Goal: Task Accomplishment & Management: Manage account settings

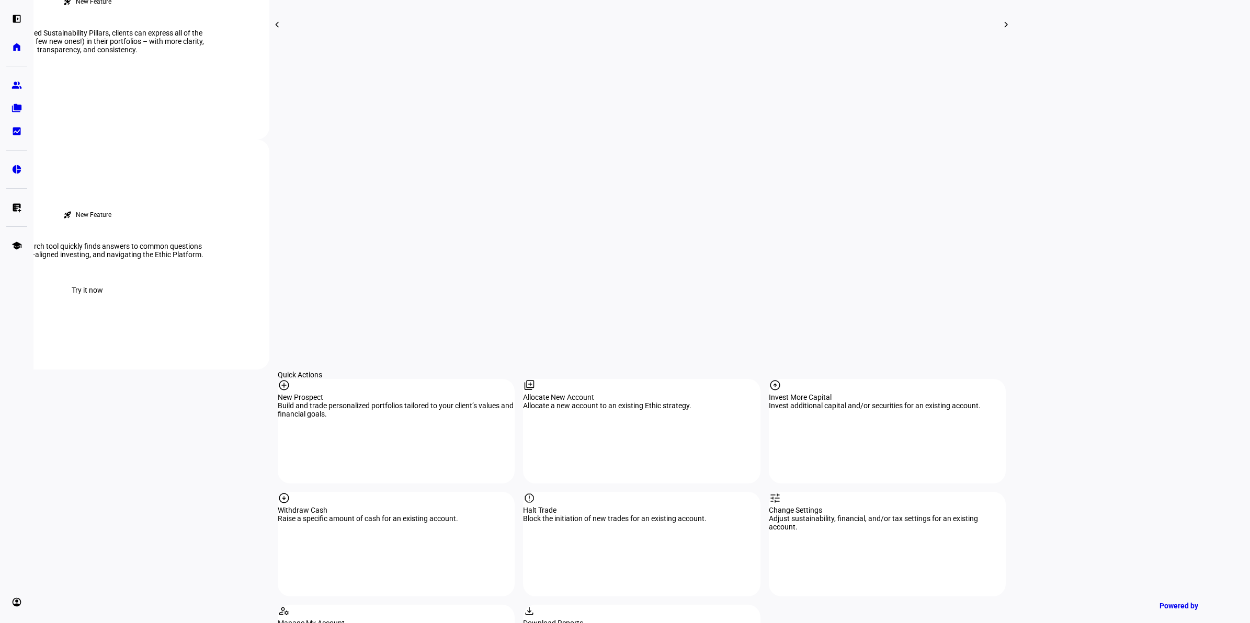
scroll to position [785, 0]
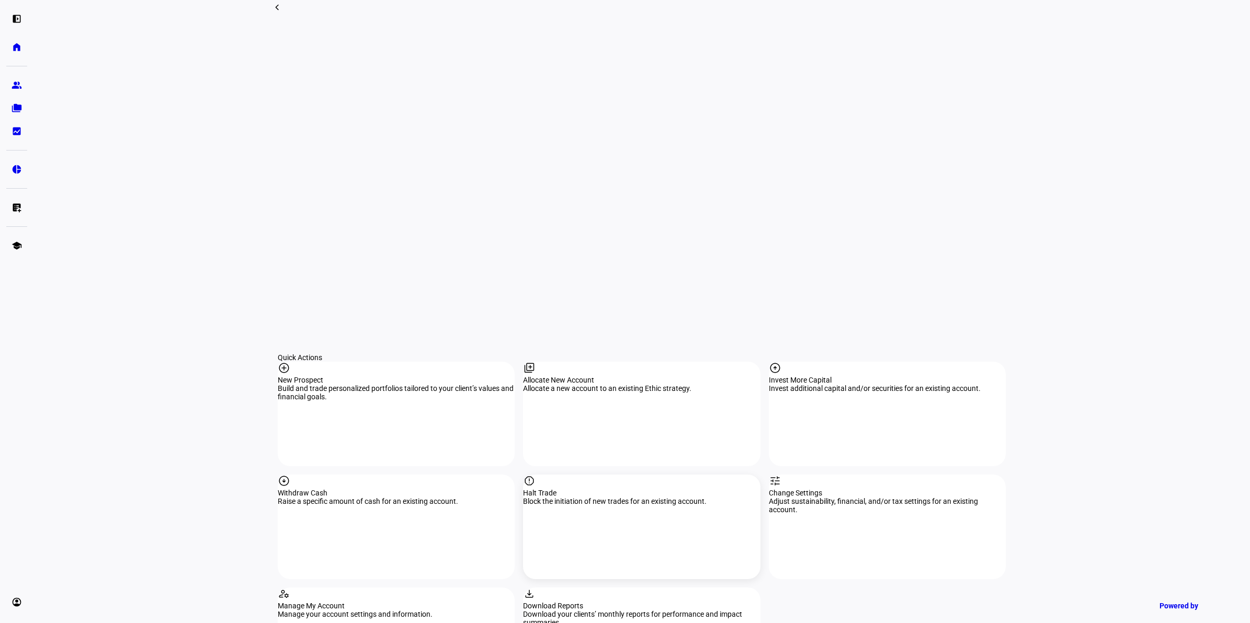
click at [626, 475] on div "report" at bounding box center [641, 482] width 237 height 14
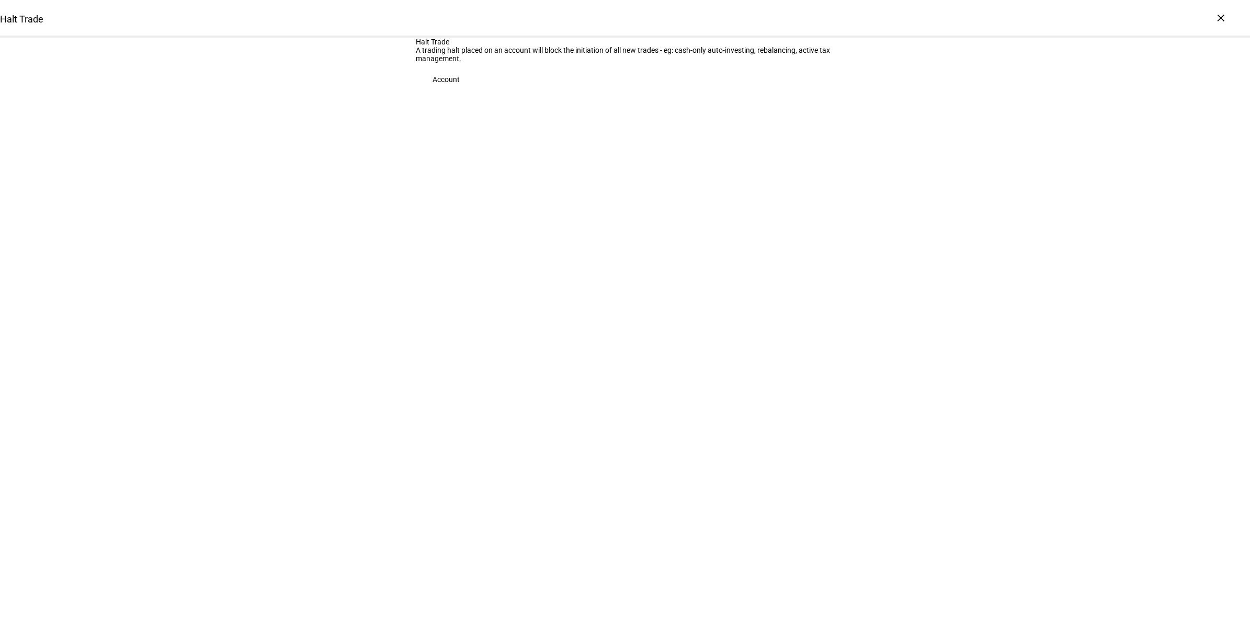
drag, startPoint x: 0, startPoint y: 0, endPoint x: 626, endPoint y: 373, distance: 728.3
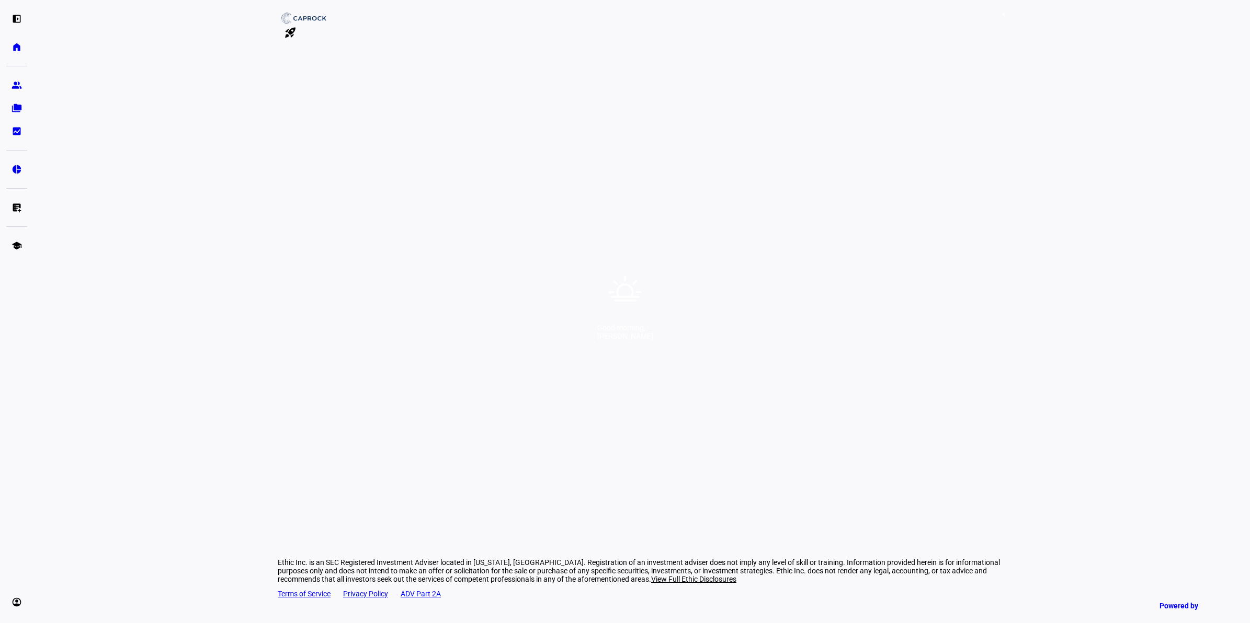
drag, startPoint x: 260, startPoint y: 55, endPoint x: 266, endPoint y: 63, distance: 9.0
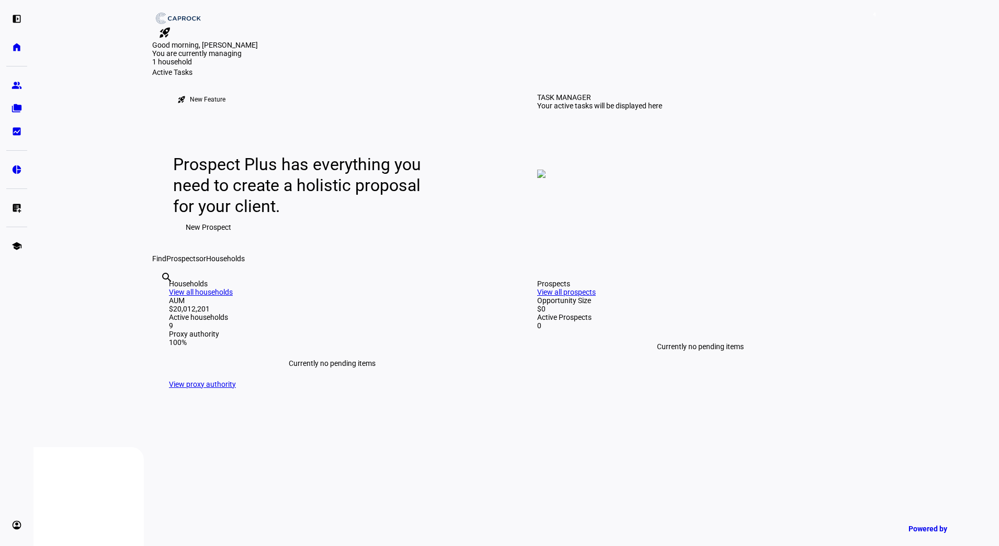
click at [870, 19] on span "4" at bounding box center [874, 14] width 8 height 8
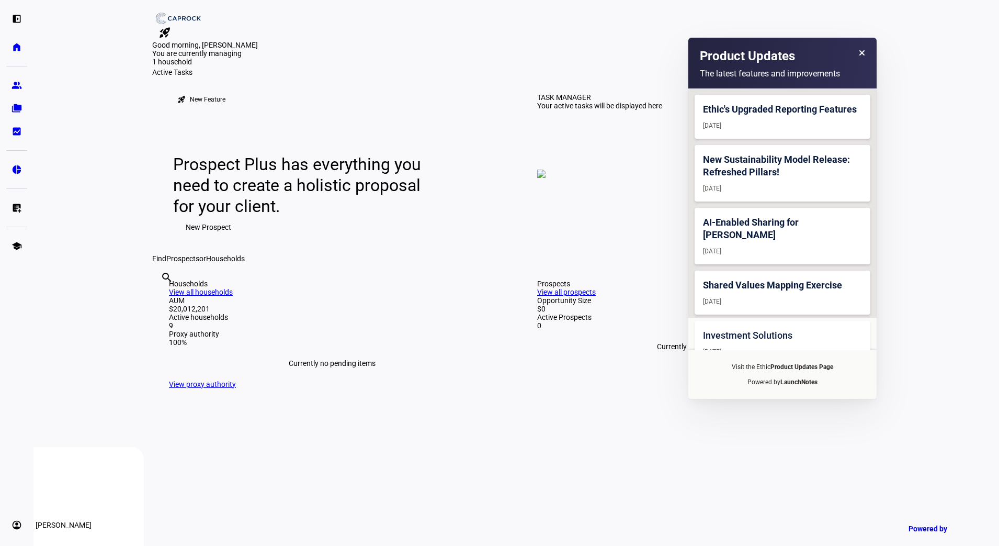
click at [17, 529] on eth-mat-symbol "account_circle" at bounding box center [17, 524] width 10 height 10
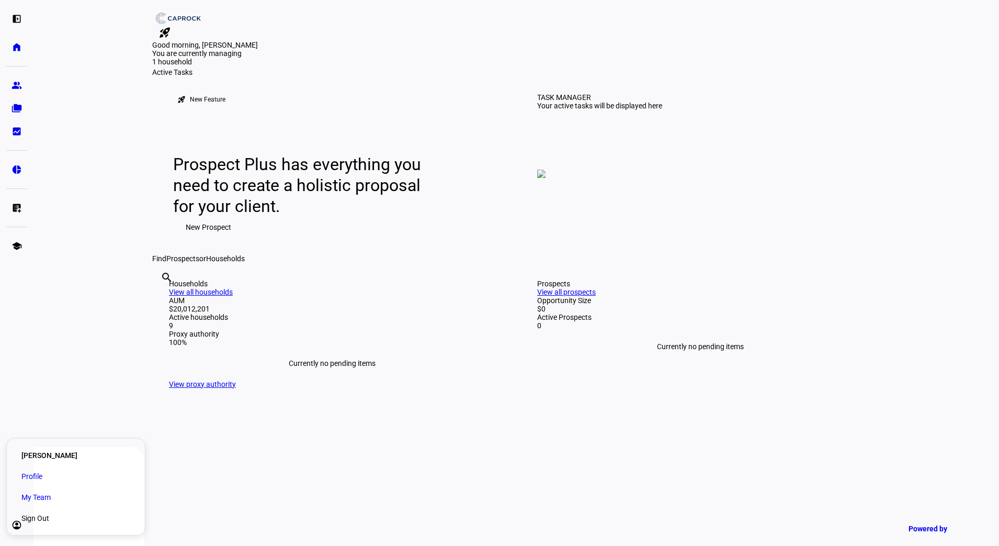
click at [49, 517] on span "Sign Out" at bounding box center [35, 518] width 28 height 10
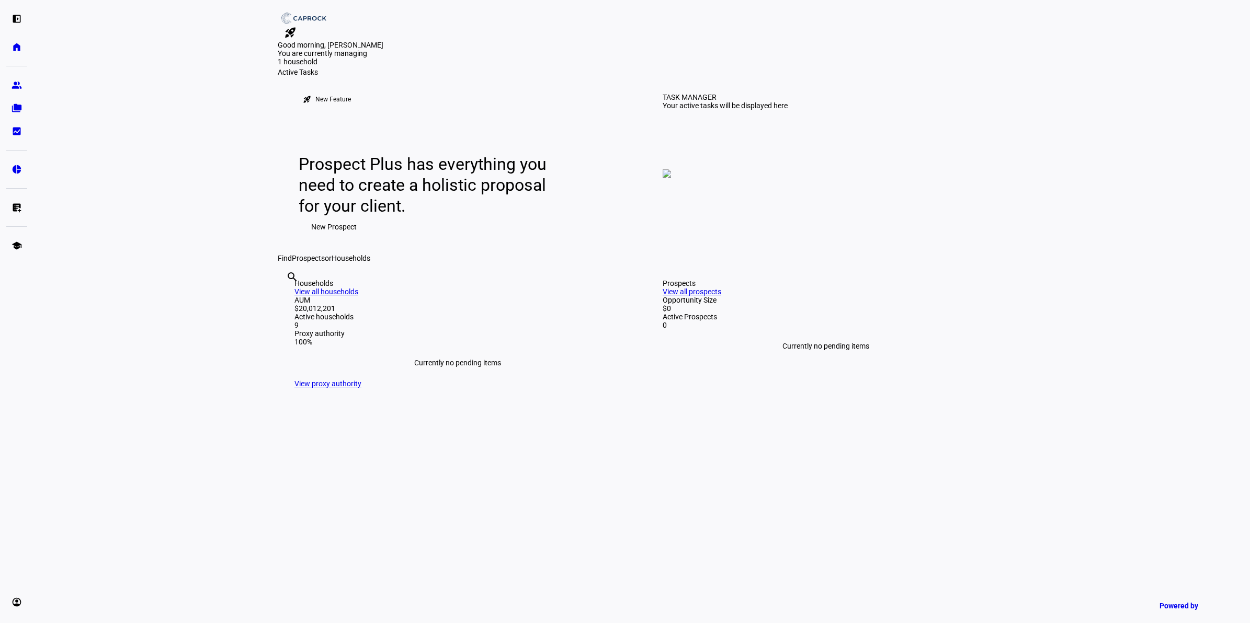
click at [303, 24] on link "rocket_launch" at bounding box center [290, 32] width 25 height 17
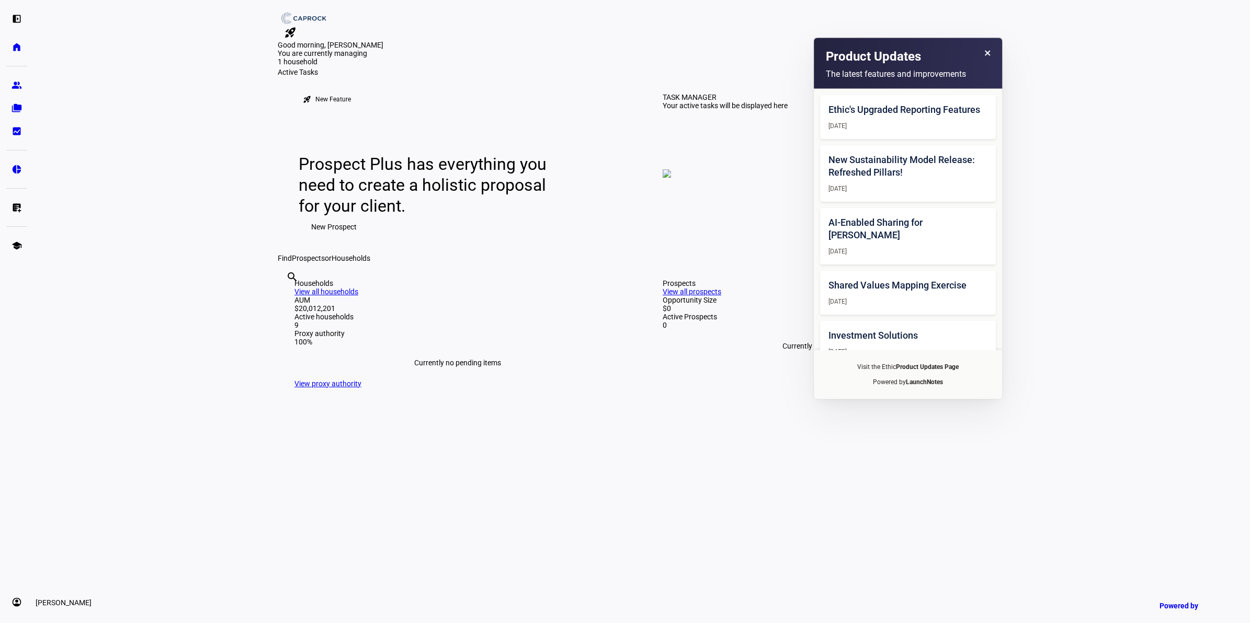
click at [16, 545] on eth-mat-symbol "account_circle" at bounding box center [17, 602] width 10 height 10
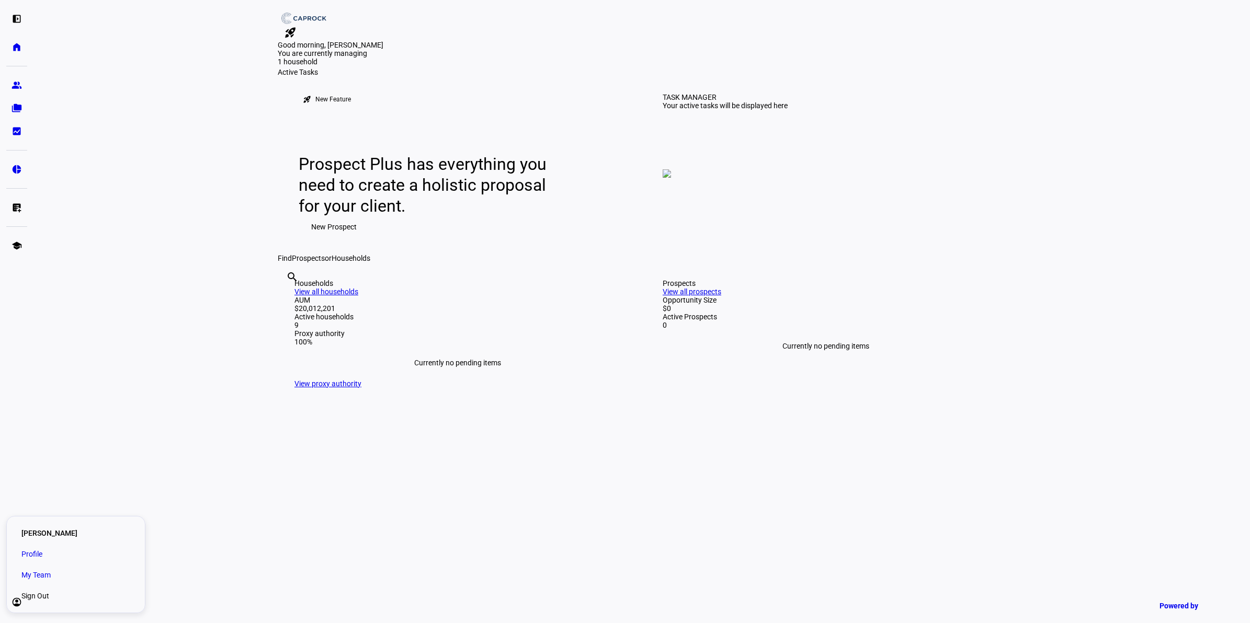
click at [51, 545] on span "My Team" at bounding box center [35, 575] width 29 height 10
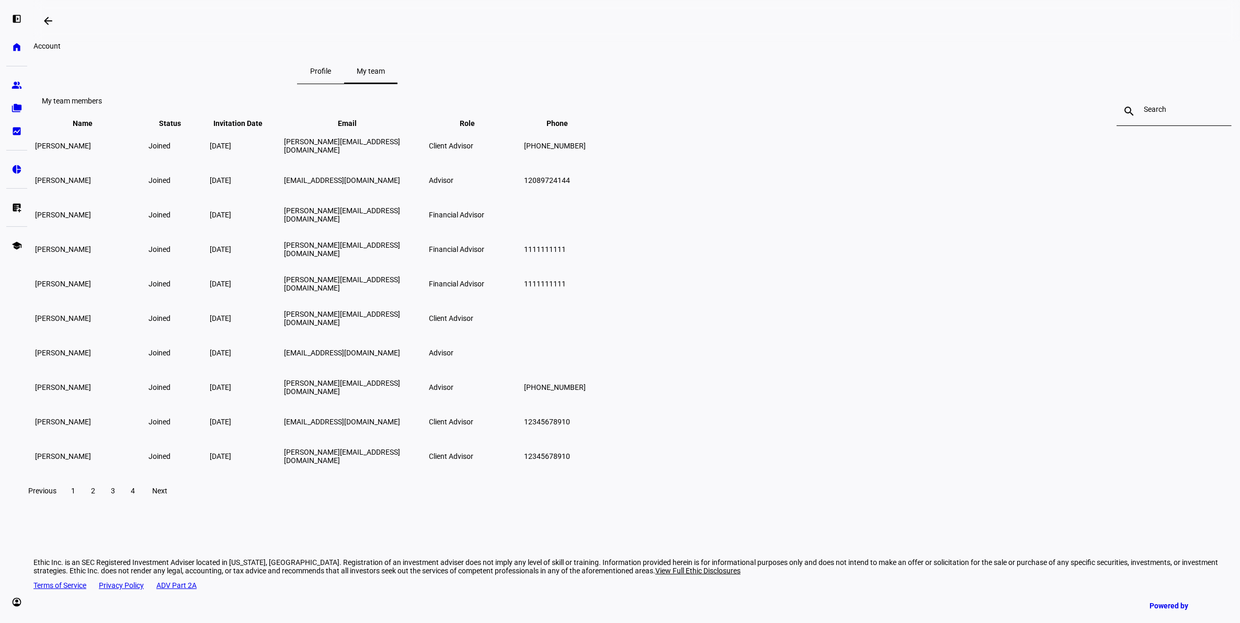
click at [331, 74] on span "Profile" at bounding box center [320, 71] width 21 height 25
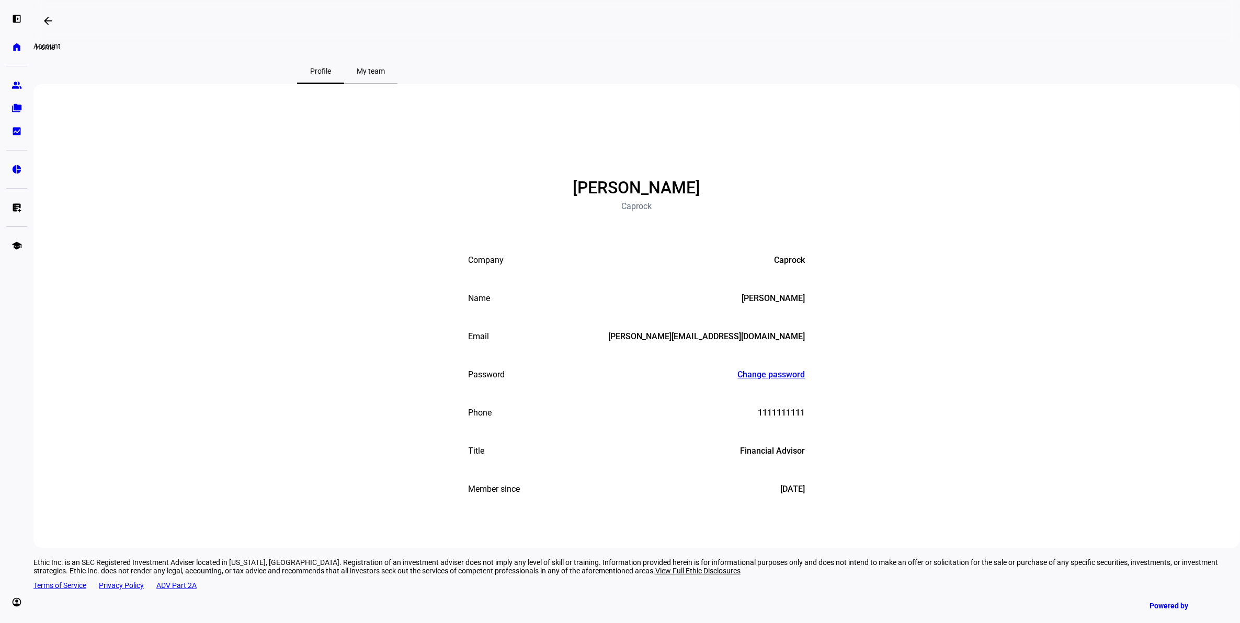
click at [16, 42] on eth-mat-symbol "home" at bounding box center [17, 47] width 10 height 10
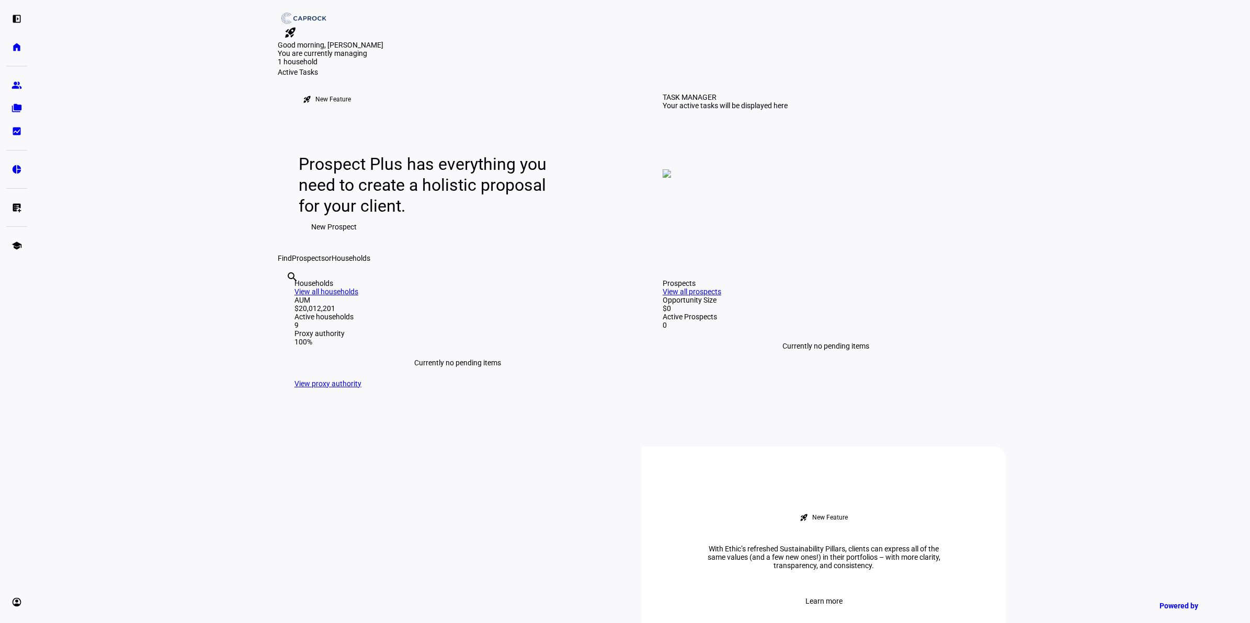
click at [382, 88] on div "1 household" at bounding box center [330, 83] width 105 height 10
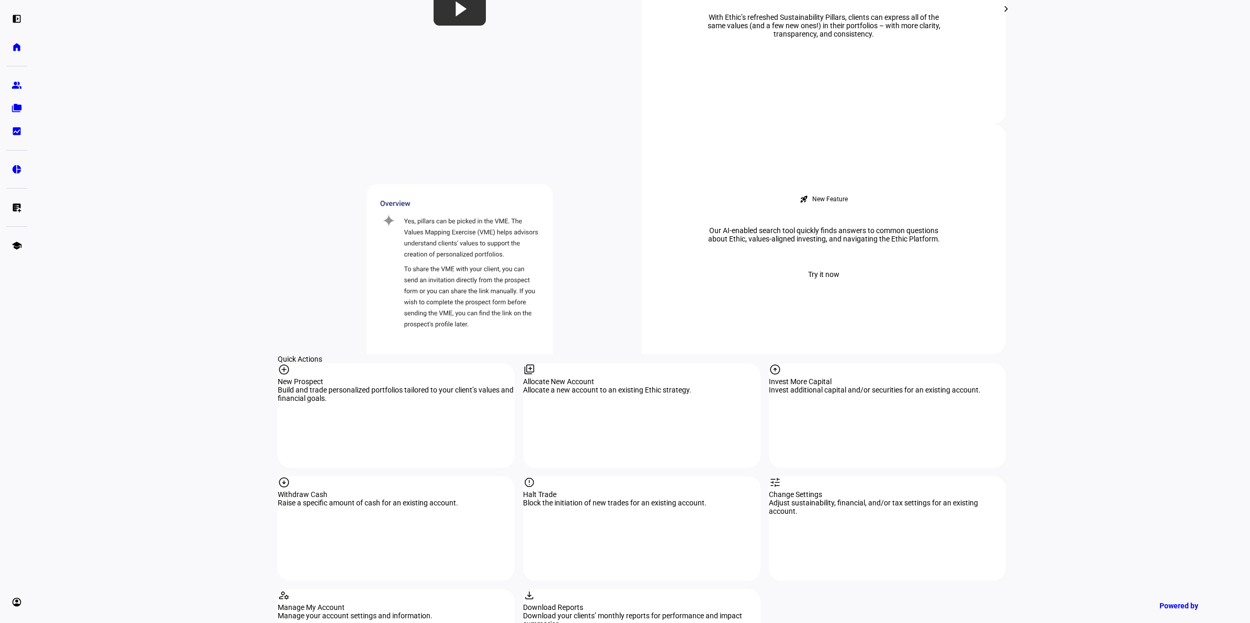
scroll to position [785, 0]
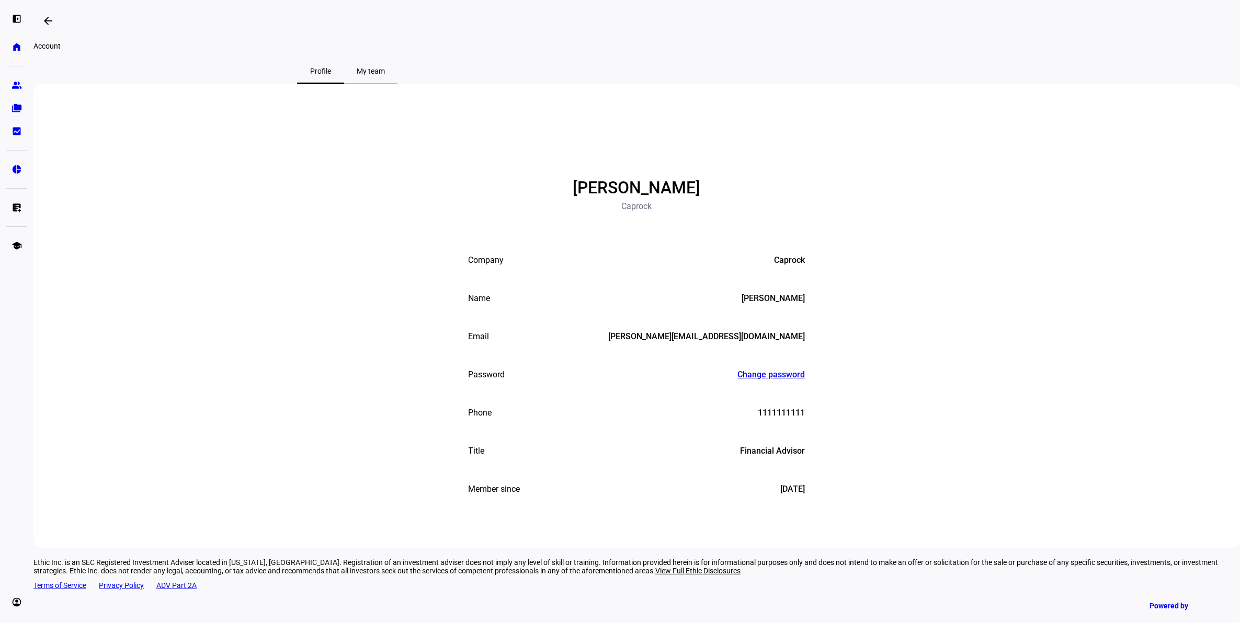
click at [385, 75] on span "My team" at bounding box center [371, 70] width 28 height 7
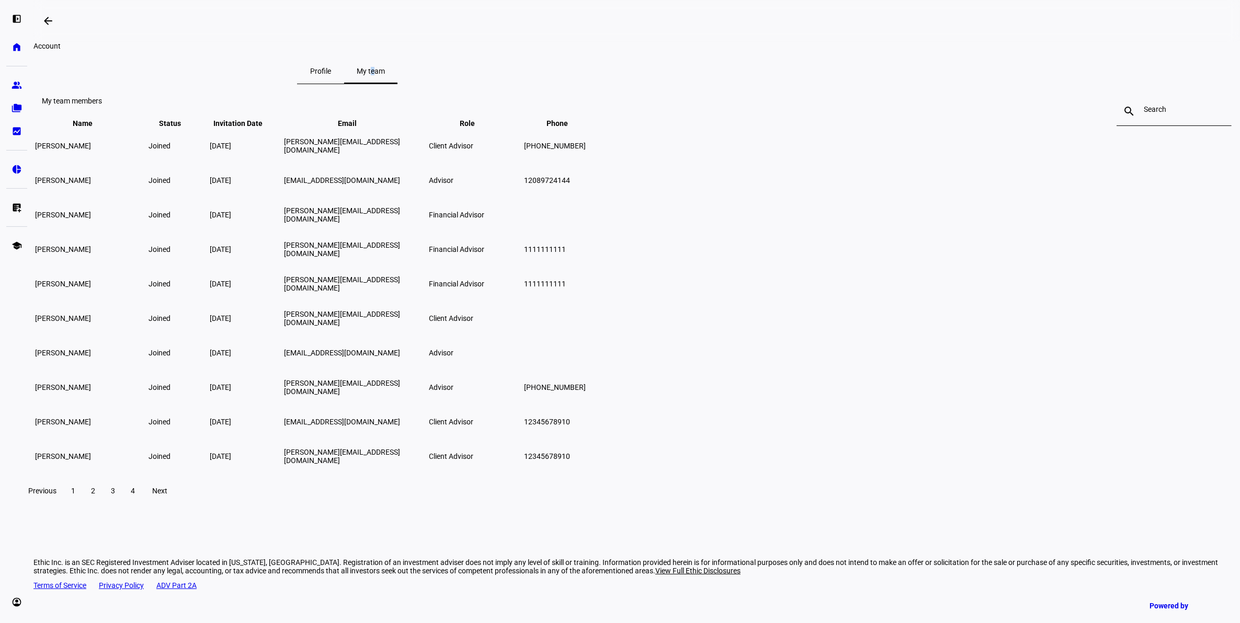
click at [168, 495] on span "Next" at bounding box center [160, 491] width 15 height 8
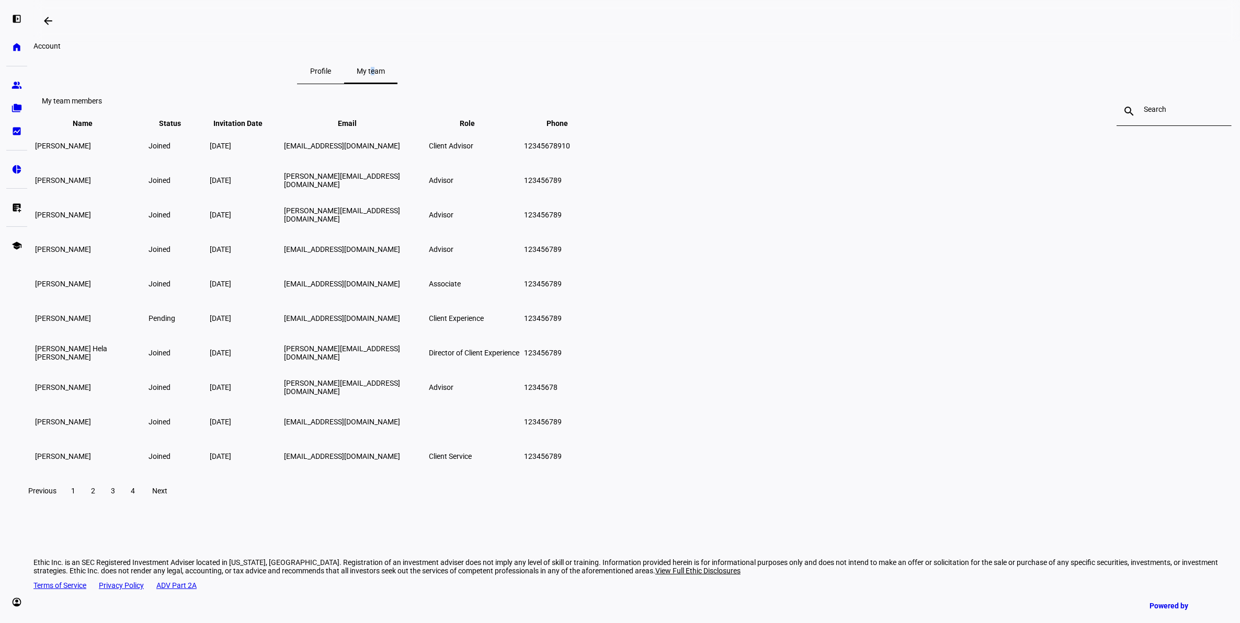
click at [168, 495] on span "Next" at bounding box center [160, 491] width 15 height 8
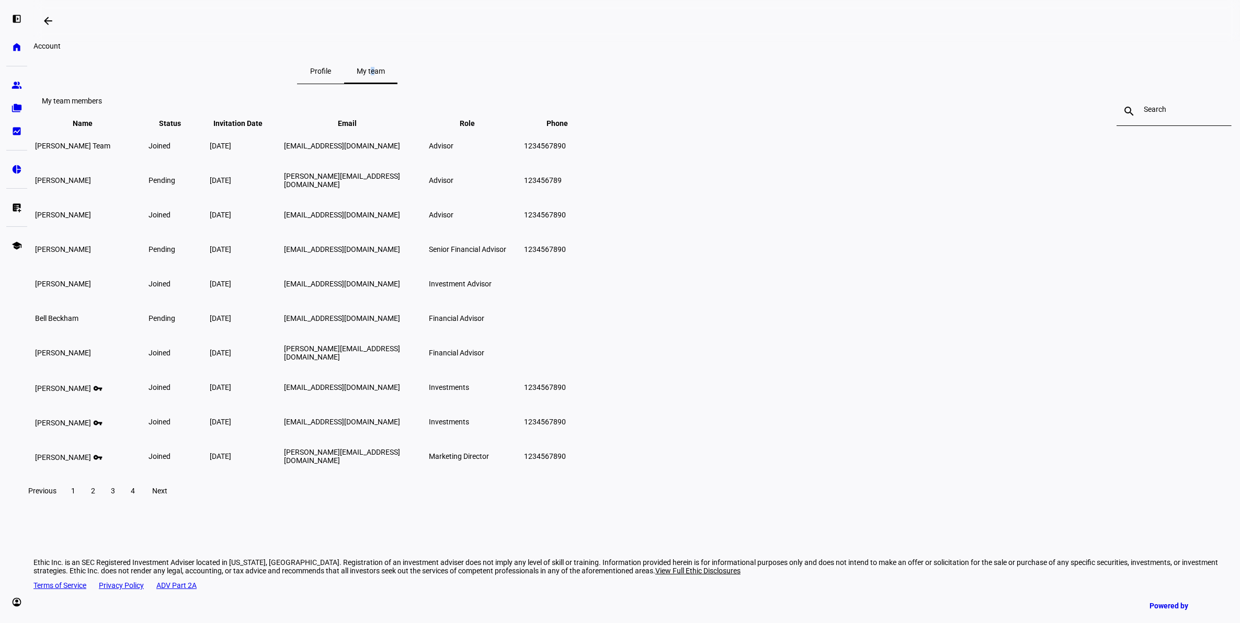
click at [168, 495] on span "Next" at bounding box center [160, 491] width 15 height 8
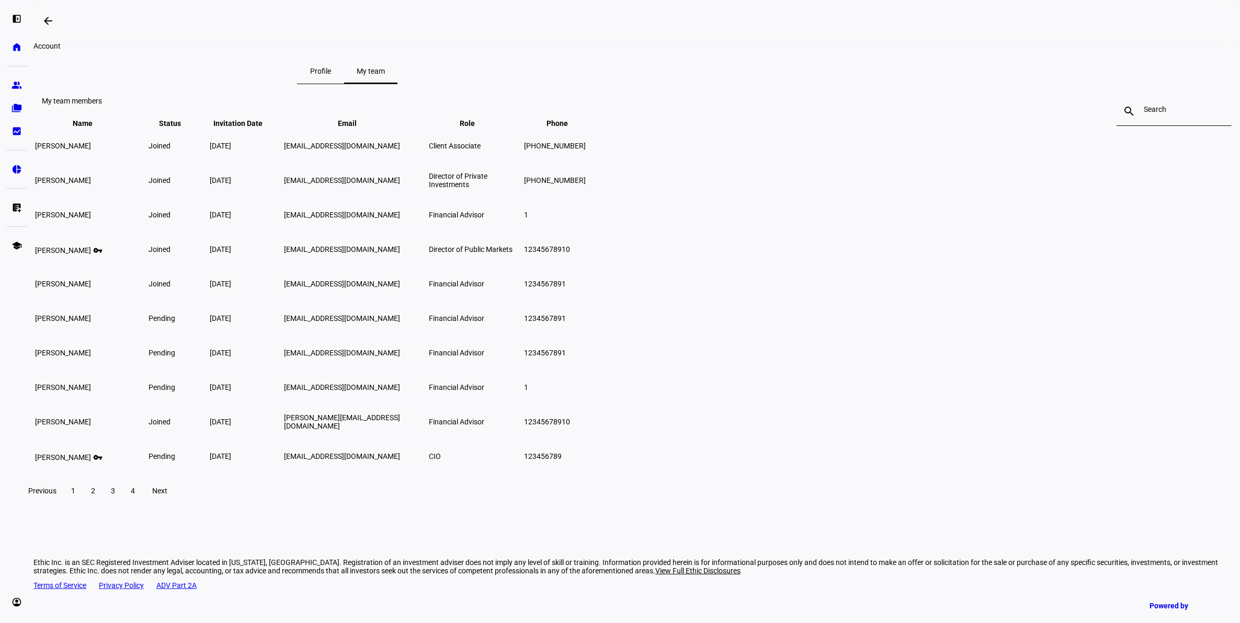
click at [492, 508] on div "Previous 1 2 3 4 Next" at bounding box center [636, 490] width 1233 height 33
click at [104, 253] on mat-icon "vpn_key" at bounding box center [97, 248] width 13 height 9
click at [122, 504] on span at bounding box center [113, 491] width 19 height 25
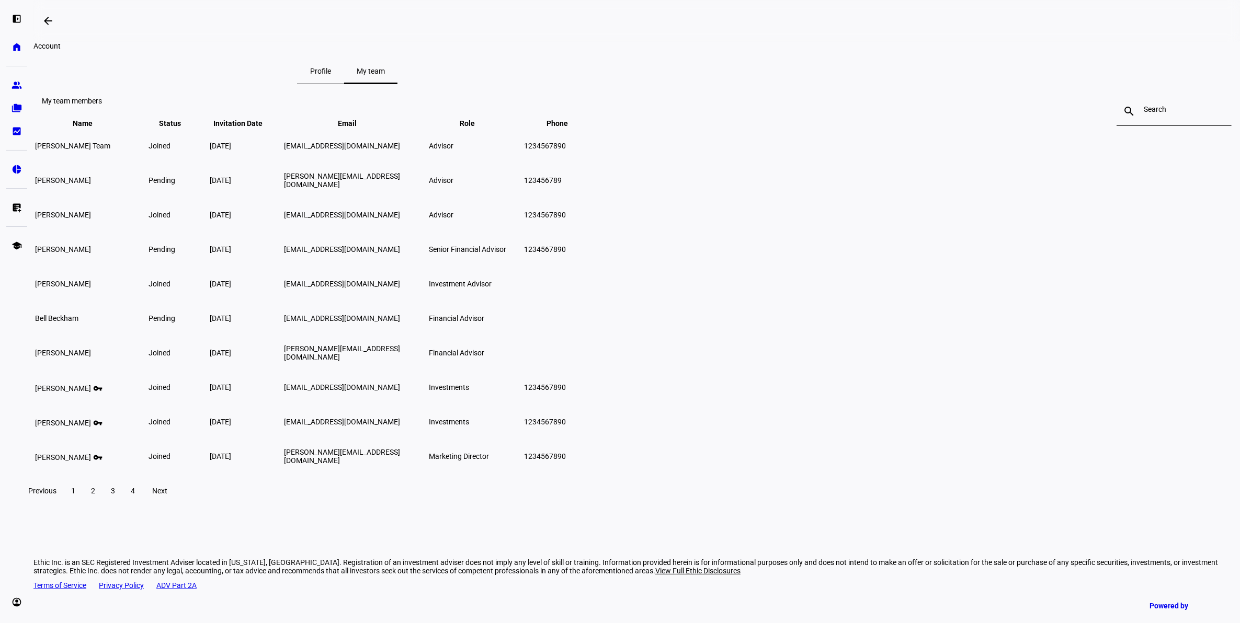
click at [103, 504] on span at bounding box center [93, 491] width 19 height 25
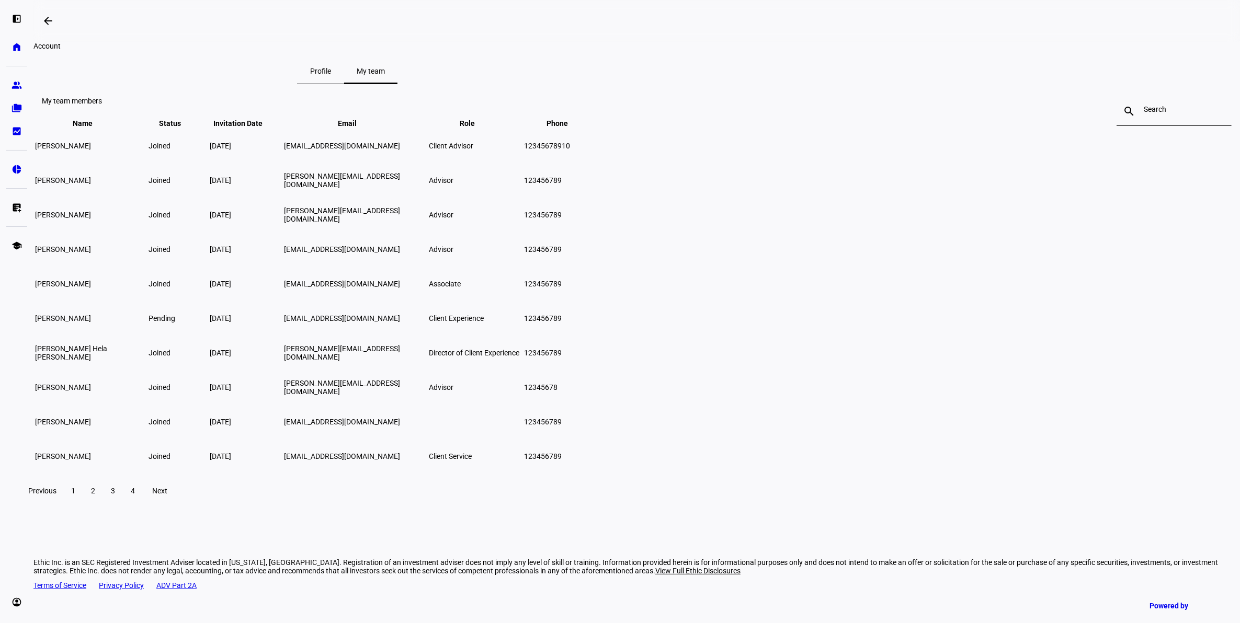
click at [83, 504] on span at bounding box center [73, 491] width 19 height 25
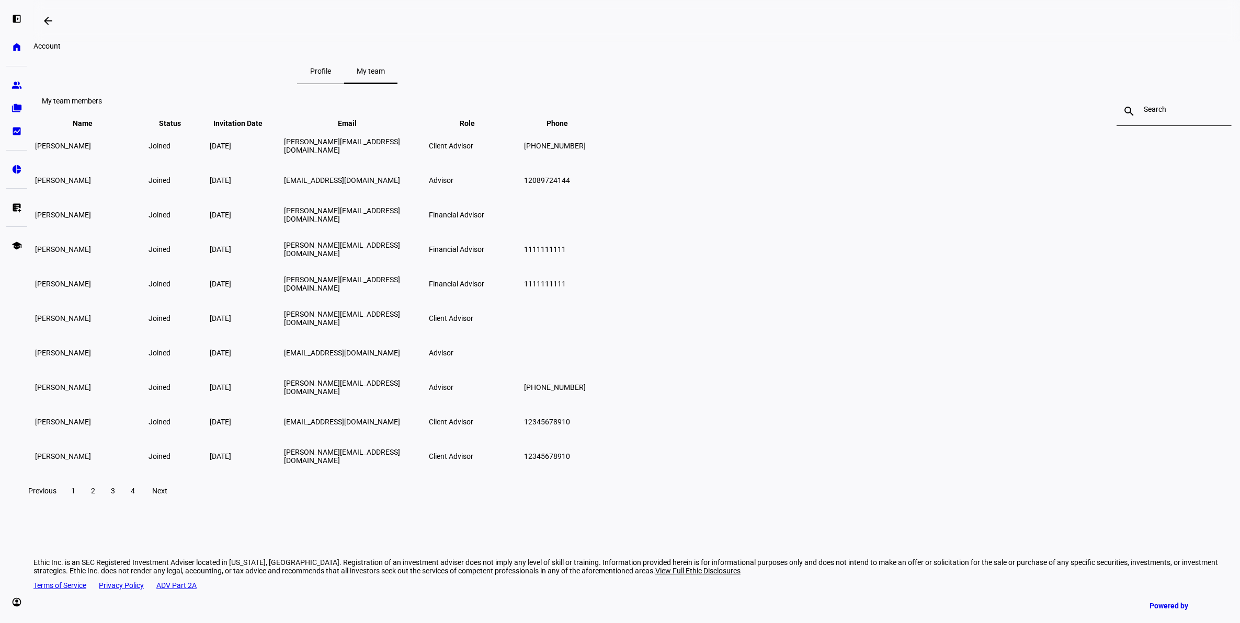
click at [103, 504] on span at bounding box center [93, 491] width 19 height 25
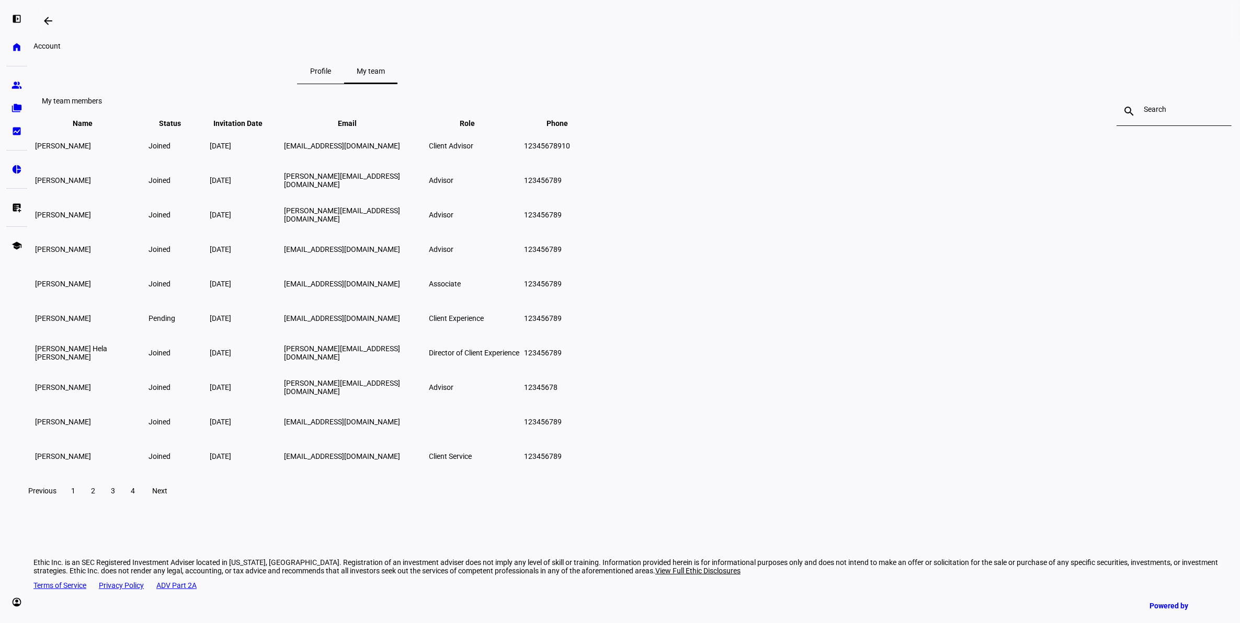
click at [115, 495] on span "3" at bounding box center [113, 491] width 4 height 8
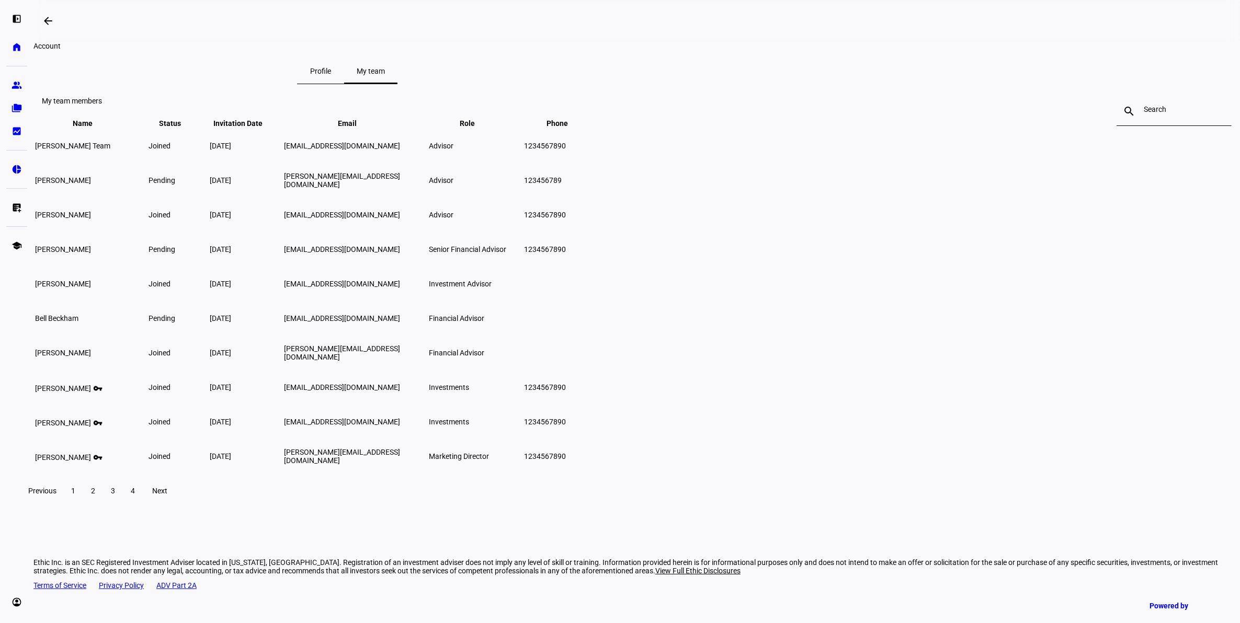
click at [331, 74] on span "Profile" at bounding box center [320, 71] width 21 height 25
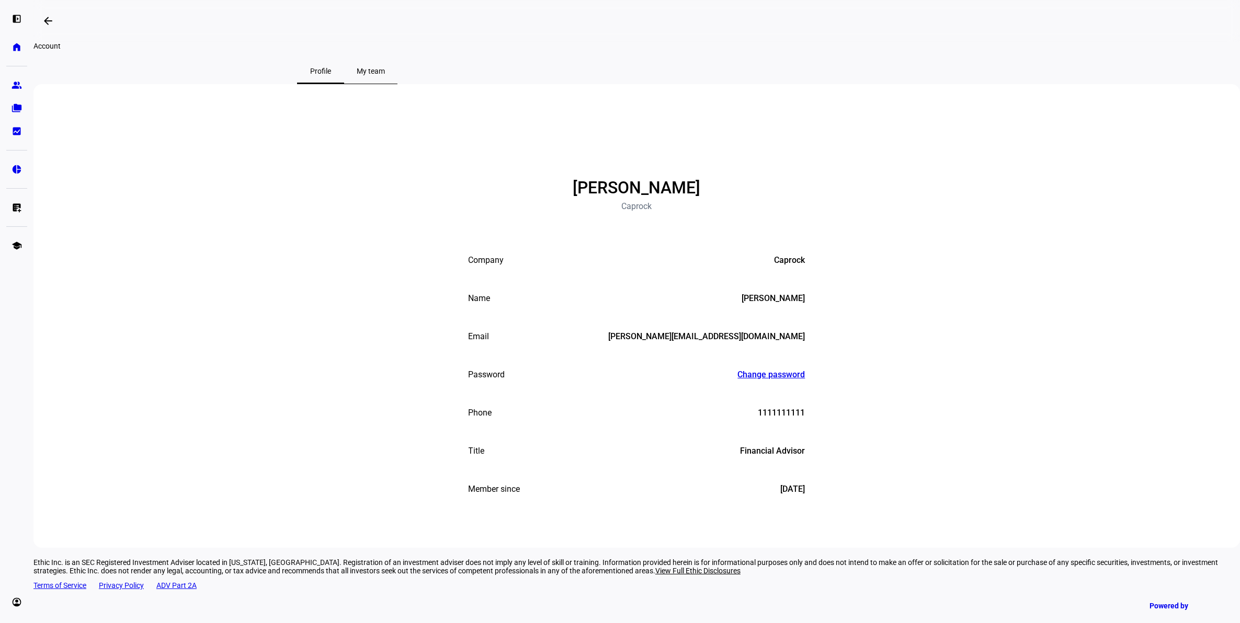
click at [398, 84] on div "My team" at bounding box center [370, 71] width 53 height 25
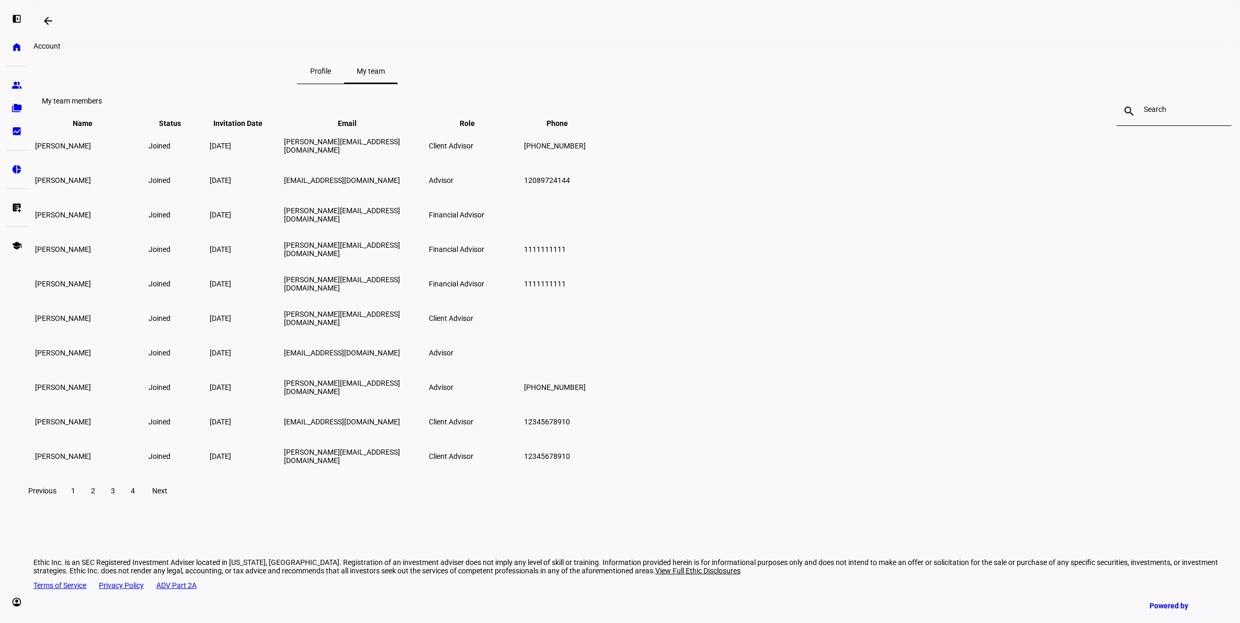
click at [278, 128] on span "Invitation Date keyboard_arrow_down keyboard_arrow_up" at bounding box center [245, 123] width 65 height 8
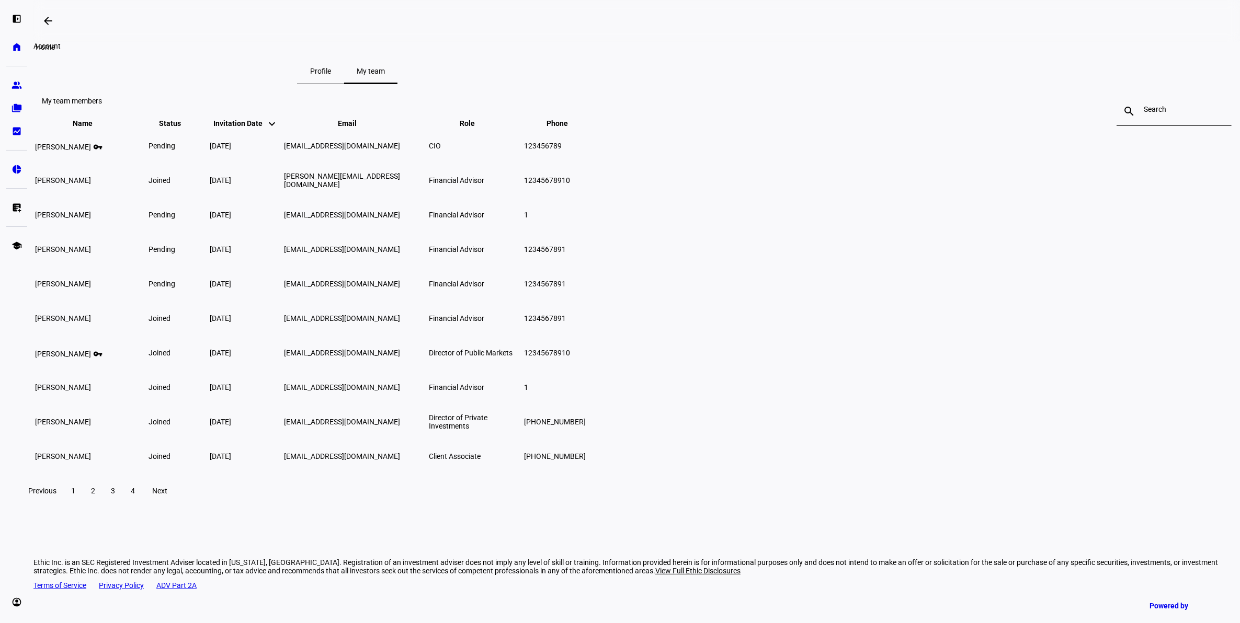
click at [13, 40] on link "home Home" at bounding box center [16, 47] width 21 height 21
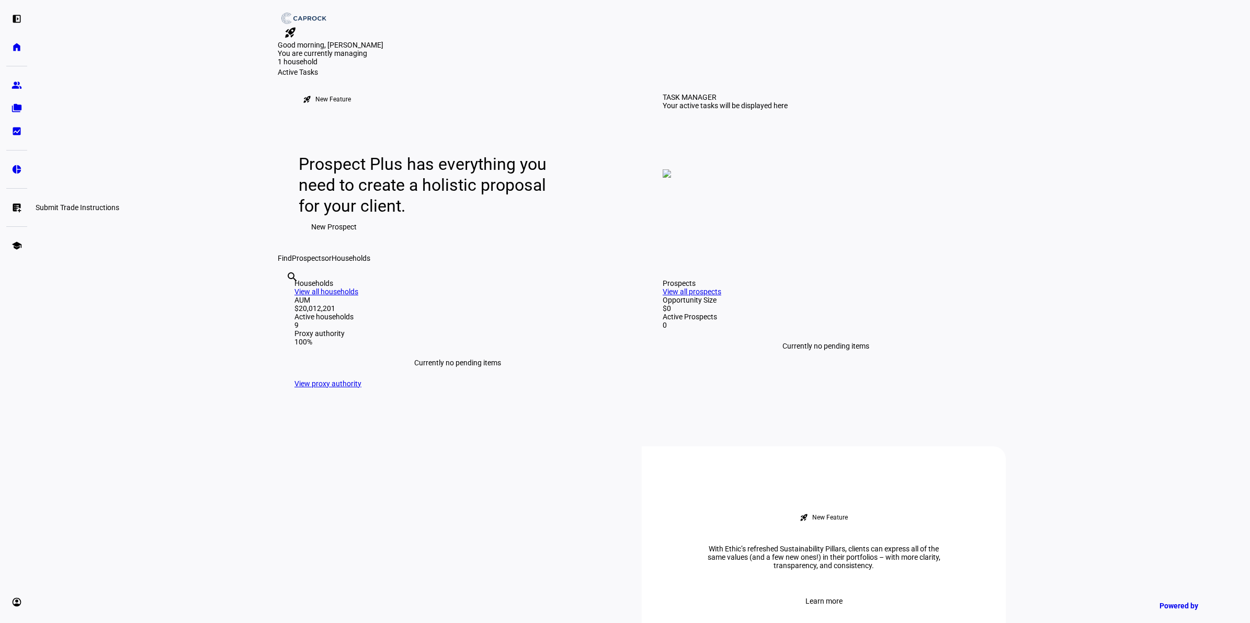
click at [15, 200] on link "list_alt_add Submit Trade Instructions" at bounding box center [16, 207] width 21 height 21
